Goal: Task Accomplishment & Management: Manage account settings

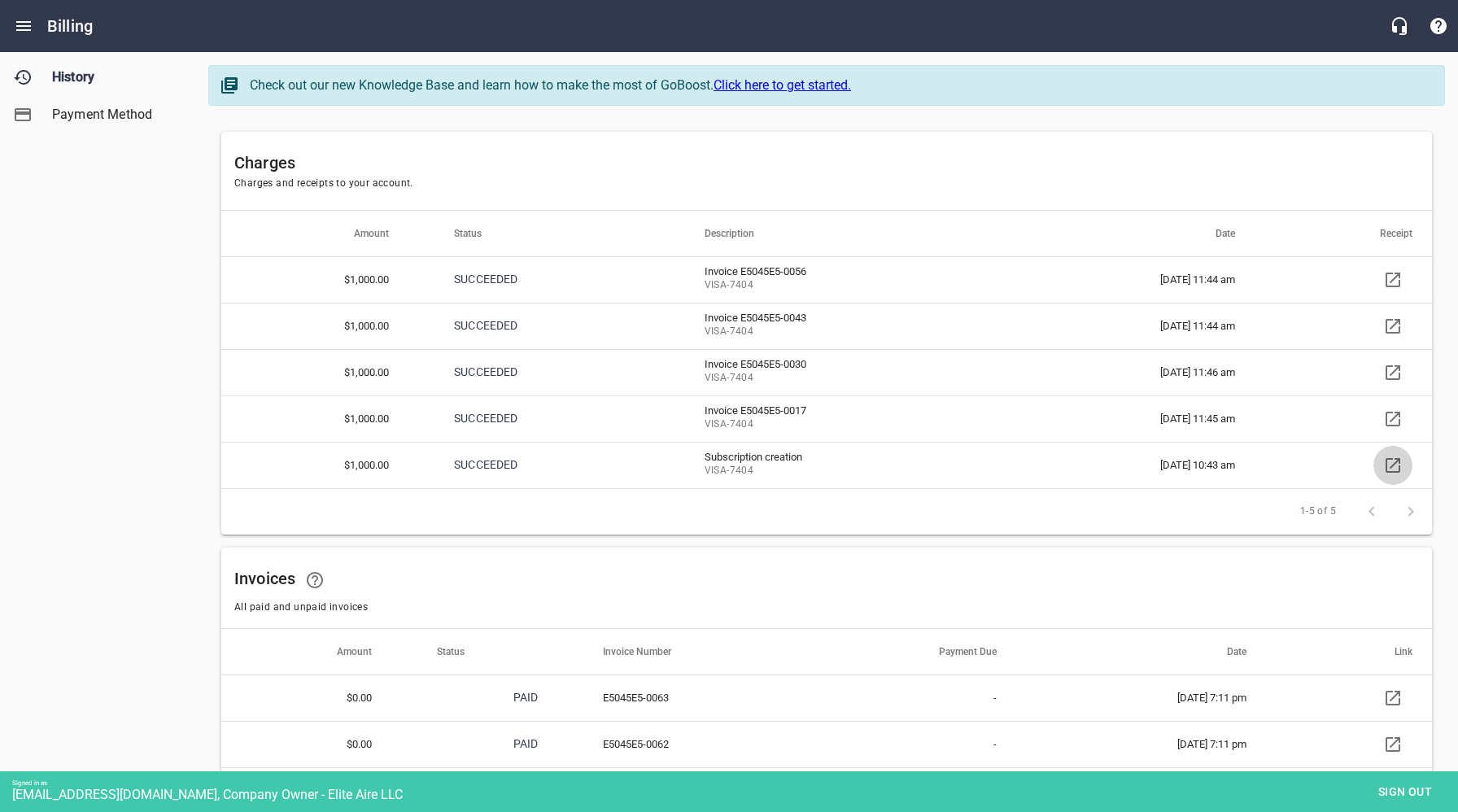
click at [1397, 463] on icon at bounding box center [1393, 466] width 20 height 20
click at [83, 479] on div "History Payment Method" at bounding box center [98, 406] width 196 height 812
drag, startPoint x: 1400, startPoint y: 788, endPoint x: 1392, endPoint y: 784, distance: 8.9
click at [1400, 788] on span "Sign out" at bounding box center [1405, 791] width 68 height 21
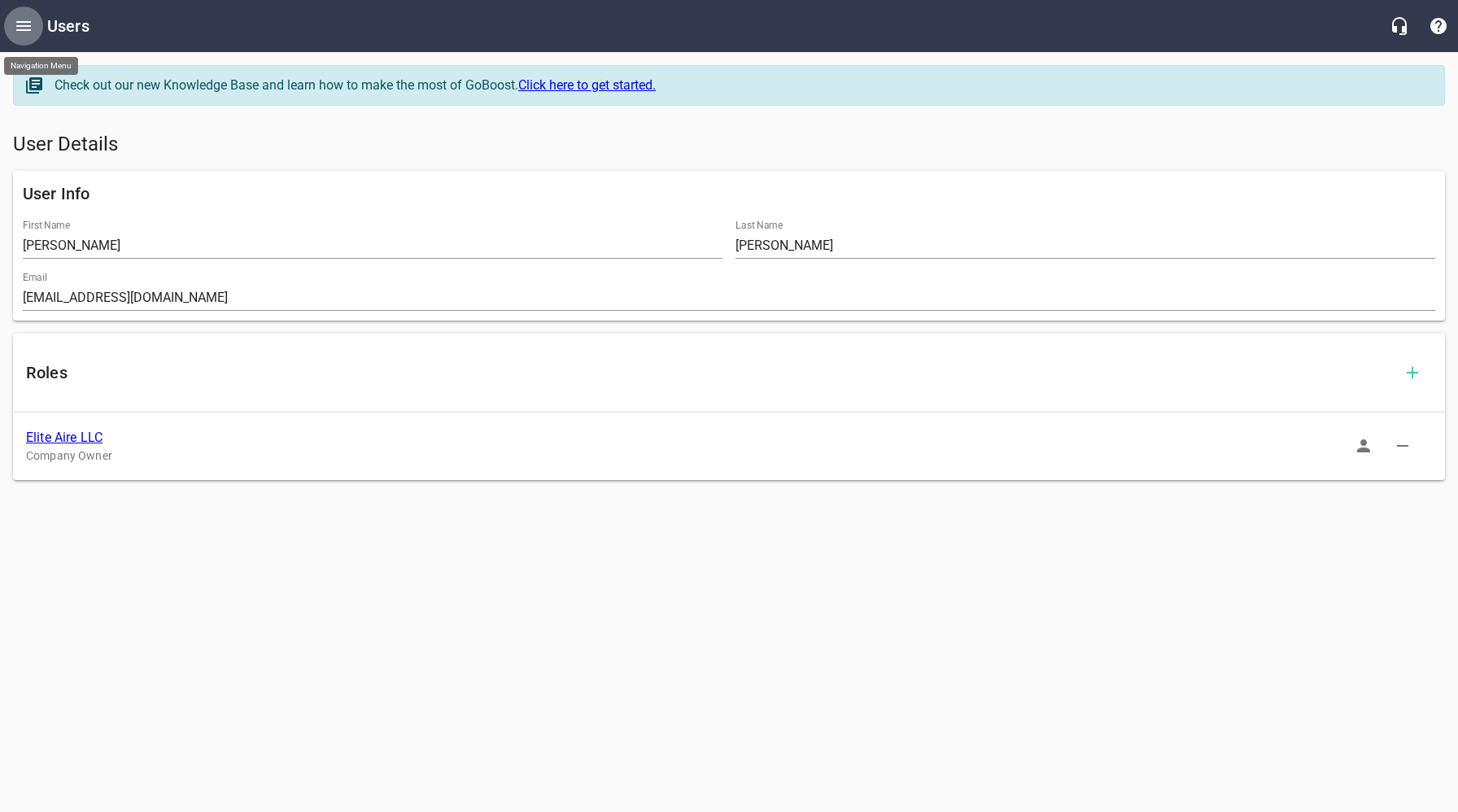
click at [28, 26] on icon "Open drawer" at bounding box center [24, 27] width 15 height 10
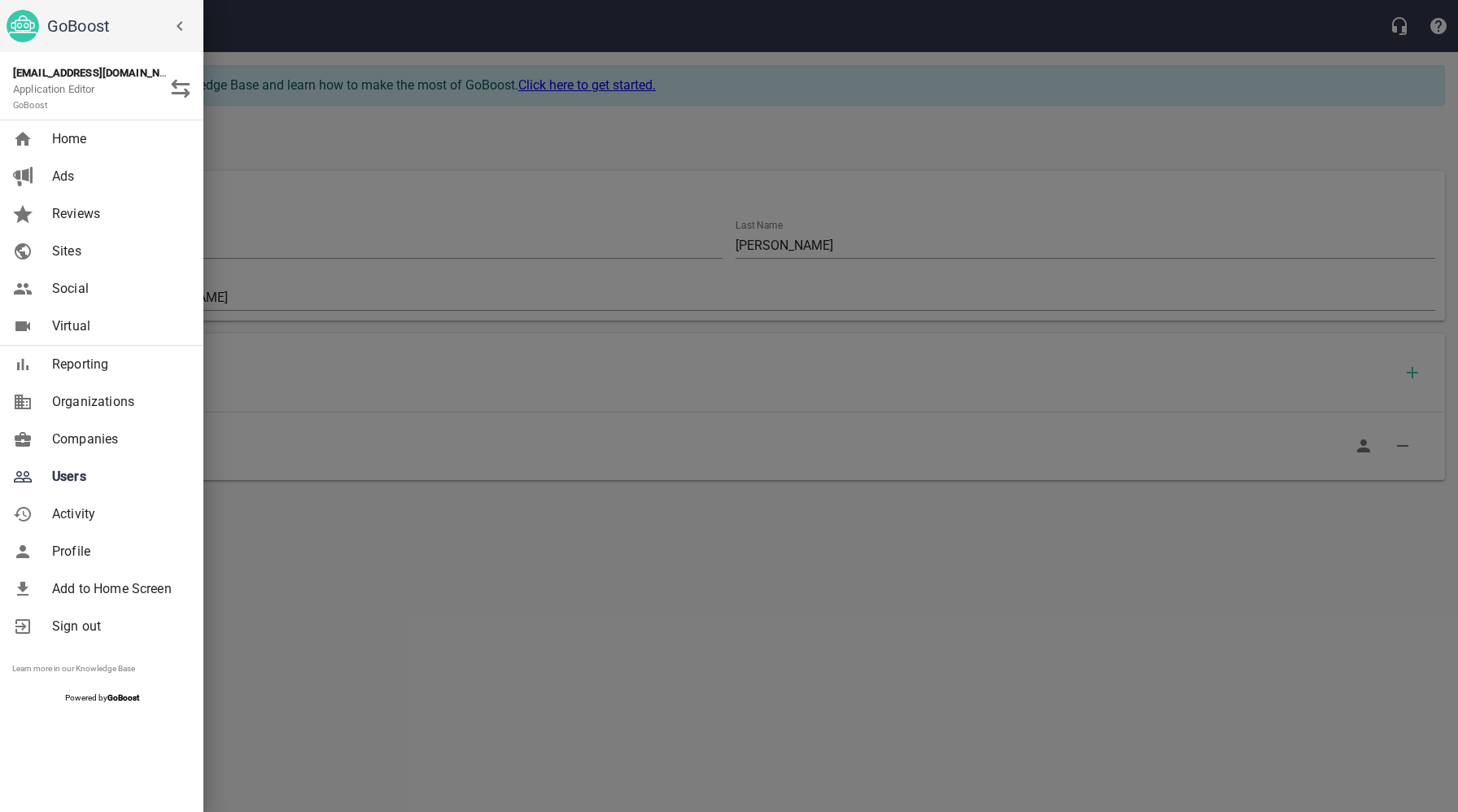
click at [80, 441] on span "Companies" at bounding box center [118, 439] width 132 height 20
